Goal: Navigation & Orientation: Go to known website

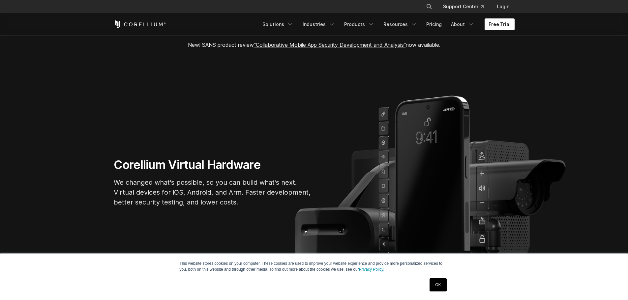
scroll to position [99, 0]
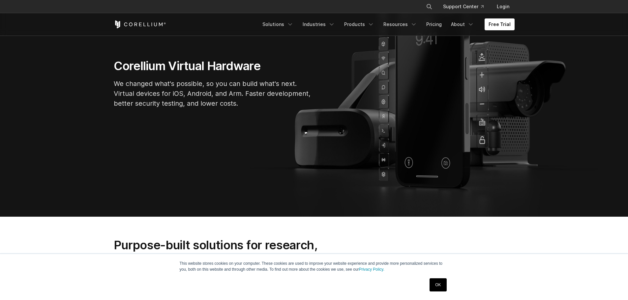
drag, startPoint x: 0, startPoint y: 0, endPoint x: 439, endPoint y: 283, distance: 522.5
click at [439, 283] on link "OK" at bounding box center [437, 284] width 17 height 13
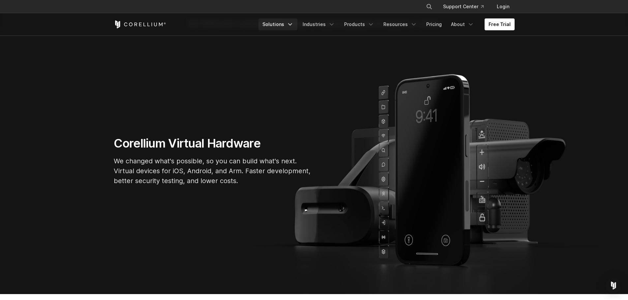
scroll to position [0, 0]
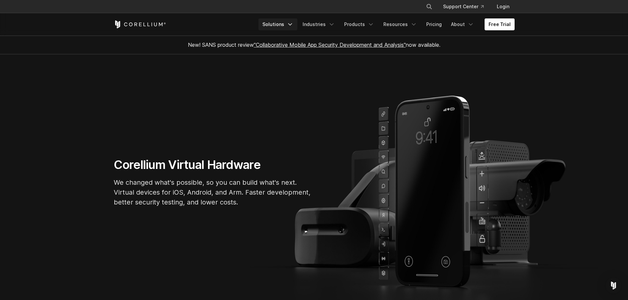
click at [288, 24] on link "Solutions" at bounding box center [277, 24] width 39 height 12
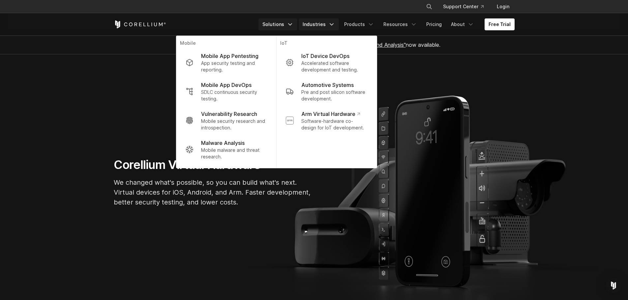
click at [324, 25] on link "Industries" at bounding box center [318, 24] width 40 height 12
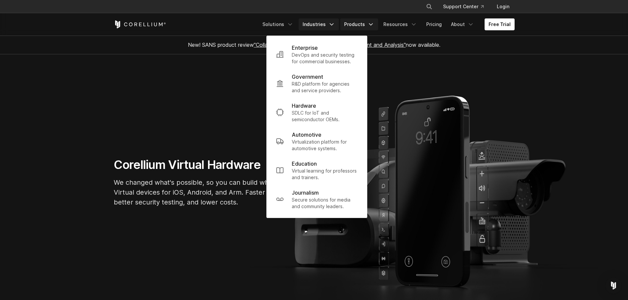
click at [358, 26] on link "Products" at bounding box center [359, 24] width 38 height 12
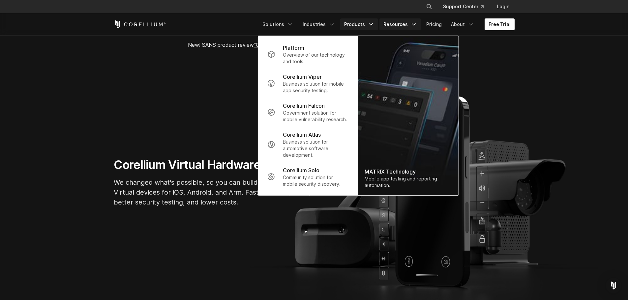
click at [399, 23] on link "Resources" at bounding box center [400, 24] width 42 height 12
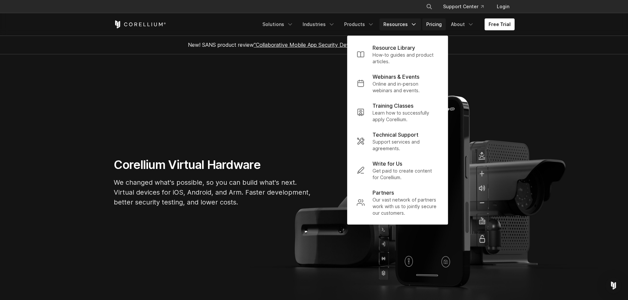
click at [429, 24] on link "Pricing" at bounding box center [433, 24] width 23 height 12
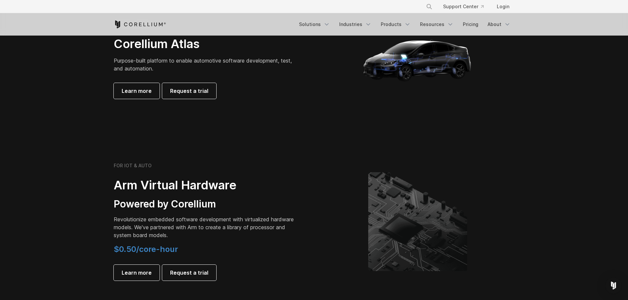
scroll to position [659, 0]
drag, startPoint x: 142, startPoint y: 157, endPoint x: 145, endPoint y: 152, distance: 6.0
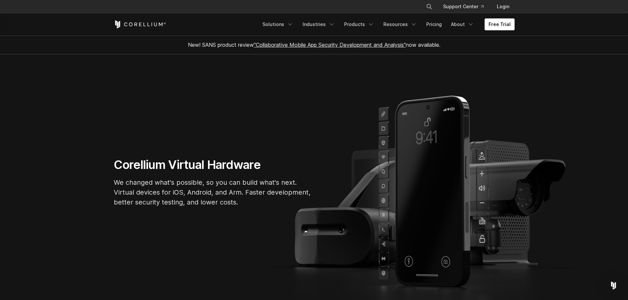
drag, startPoint x: 189, startPoint y: 113, endPoint x: 193, endPoint y: 104, distance: 9.4
